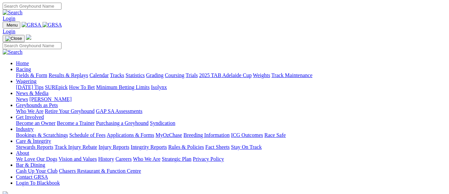
scroll to position [199, 0]
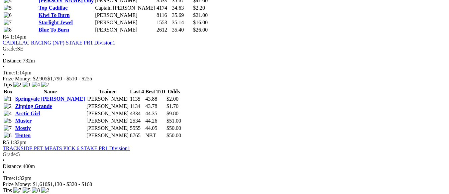
scroll to position [665, 0]
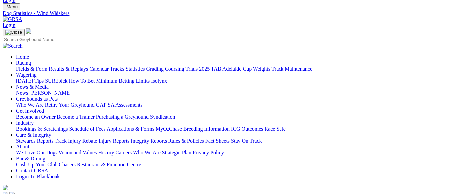
scroll to position [33, 0]
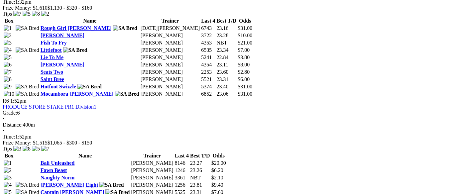
scroll to position [864, 0]
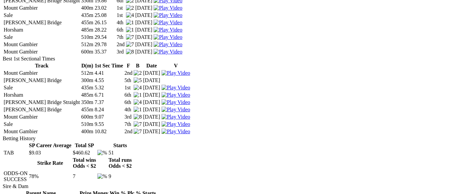
scroll to position [897, 0]
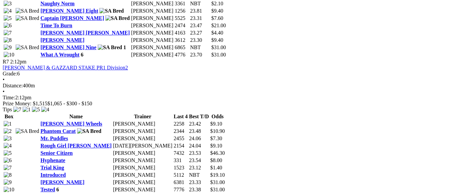
scroll to position [1030, 0]
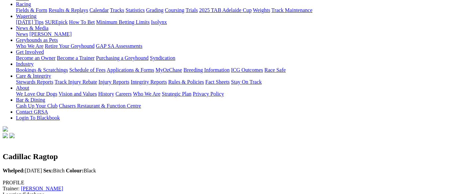
scroll to position [66, 0]
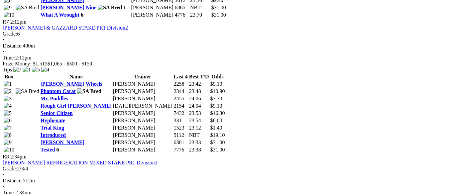
scroll to position [1064, 0]
